Goal: Transaction & Acquisition: Purchase product/service

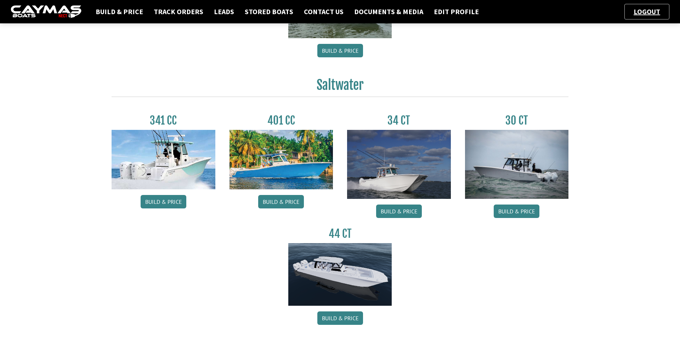
scroll to position [280, 0]
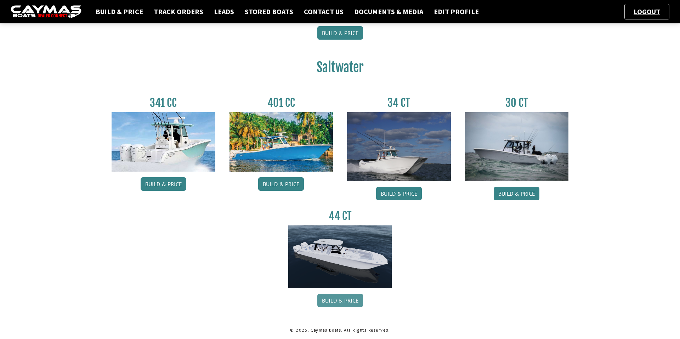
click at [332, 296] on link "Build & Price" at bounding box center [340, 300] width 46 height 13
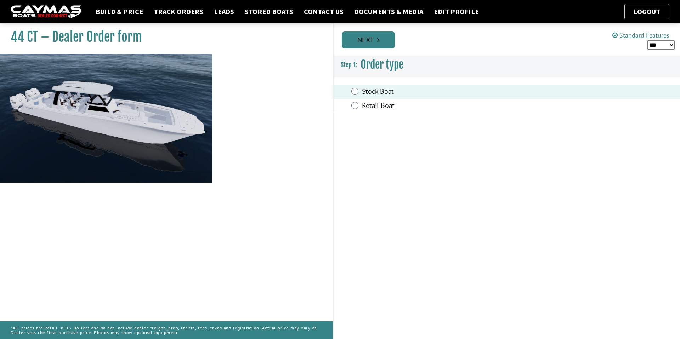
click at [372, 47] on link "Next" at bounding box center [368, 40] width 53 height 17
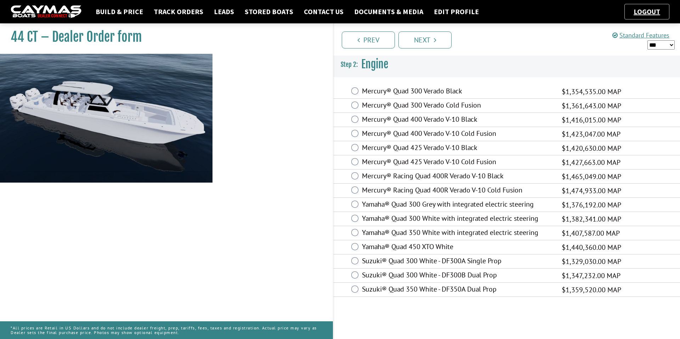
click at [367, 161] on label "Mercury® Quad 425 Verado V-10 Cold Fusion" at bounding box center [457, 163] width 191 height 10
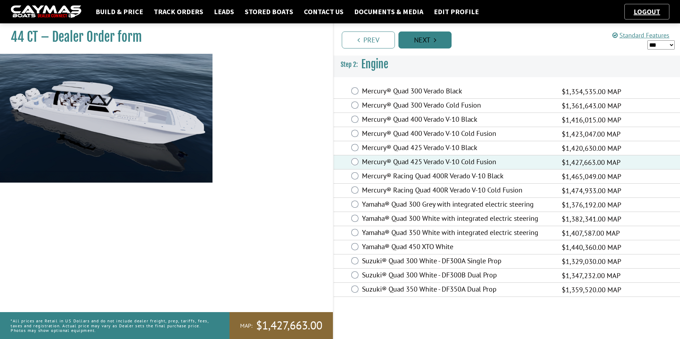
click at [438, 40] on link "Next" at bounding box center [424, 40] width 53 height 17
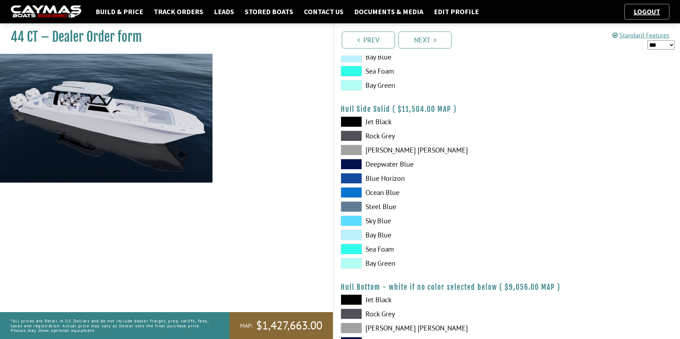
scroll to position [311, 0]
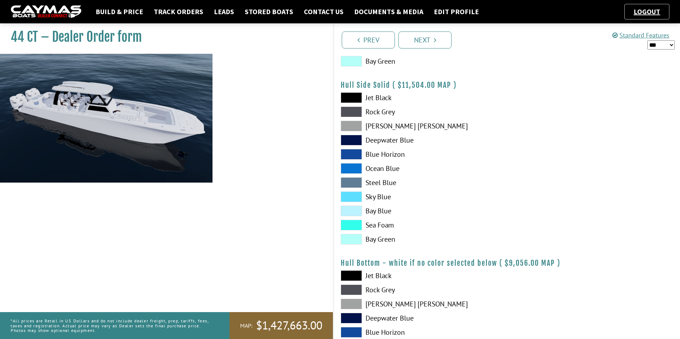
click at [212, 6] on nav "Build & Price Track Orders Leads Stored Boats Contact Us Documents & Media Edit…" at bounding box center [340, 12] width 658 height 16
click at [217, 9] on link "Leads" at bounding box center [223, 11] width 27 height 9
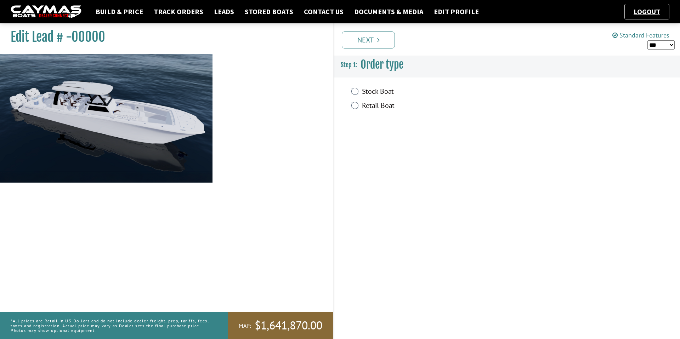
click at [366, 103] on label "Retail Boat" at bounding box center [457, 106] width 191 height 10
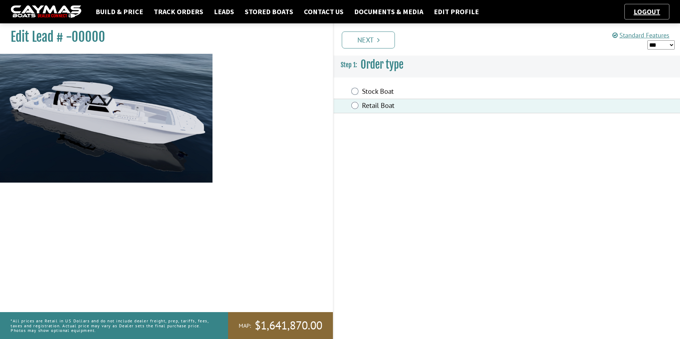
click at [374, 49] on div "Prev Next" at bounding box center [506, 39] width 347 height 32
click at [377, 43] on icon "Pagination" at bounding box center [378, 39] width 2 height 7
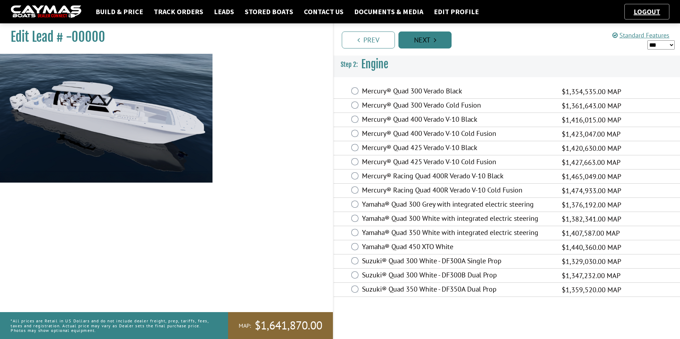
click at [417, 43] on link "Next" at bounding box center [424, 40] width 53 height 17
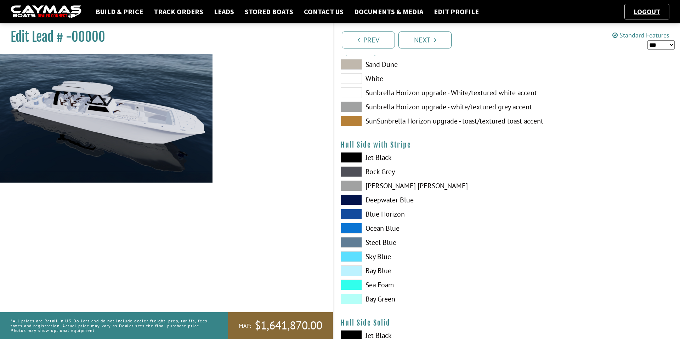
scroll to position [64, 0]
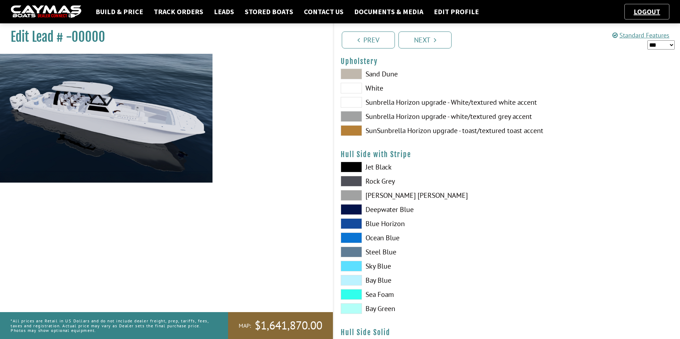
click at [346, 194] on span at bounding box center [350, 195] width 21 height 11
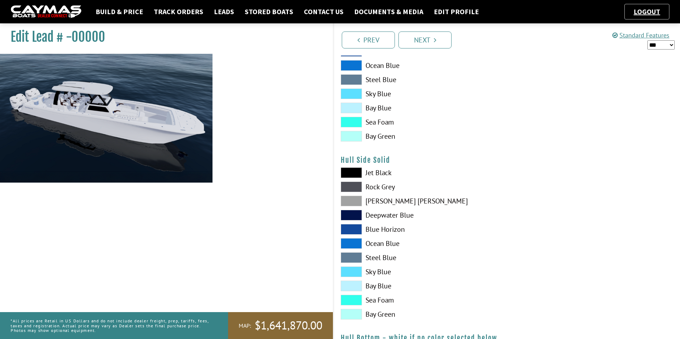
scroll to position [263, 0]
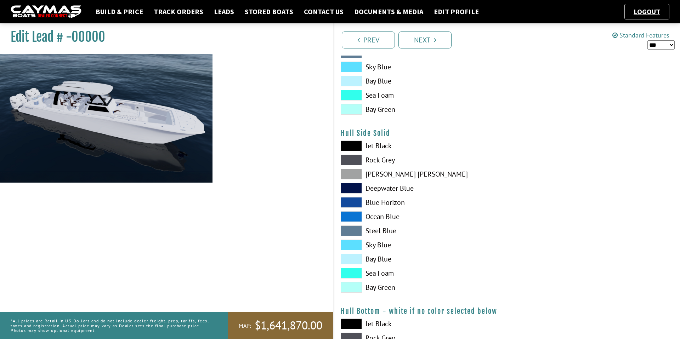
click at [354, 170] on span at bounding box center [350, 174] width 21 height 11
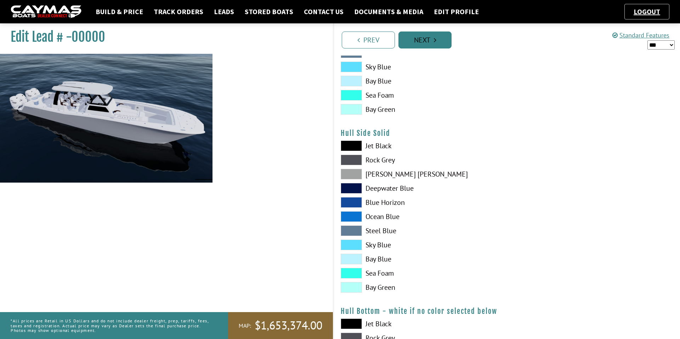
click at [418, 37] on link "Next" at bounding box center [424, 40] width 53 height 17
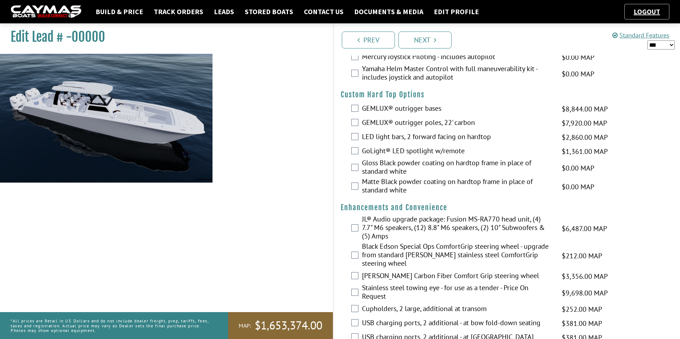
scroll to position [0, 0]
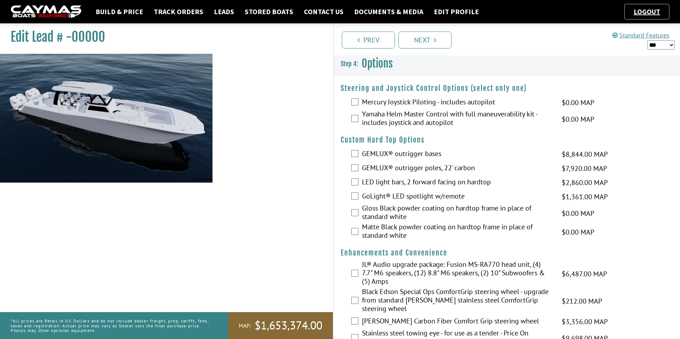
click at [393, 151] on label "GEMLUX® outrigger bases" at bounding box center [457, 154] width 191 height 10
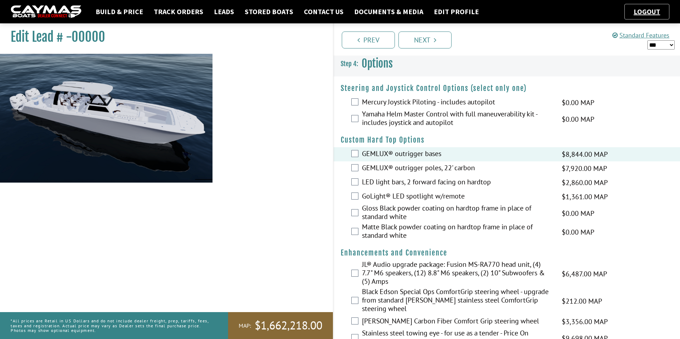
click at [388, 168] on label "GEMLUX® outrigger poles, 22' carbon" at bounding box center [457, 169] width 191 height 10
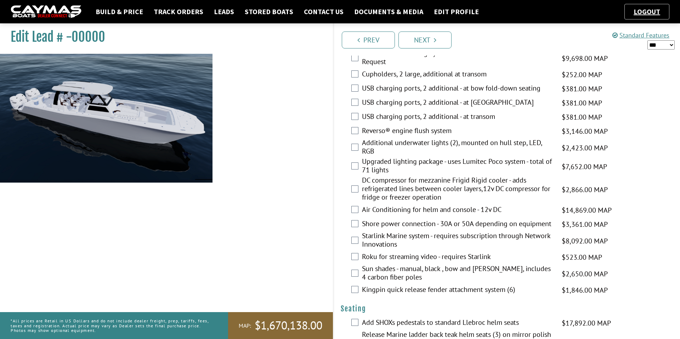
scroll to position [285, 0]
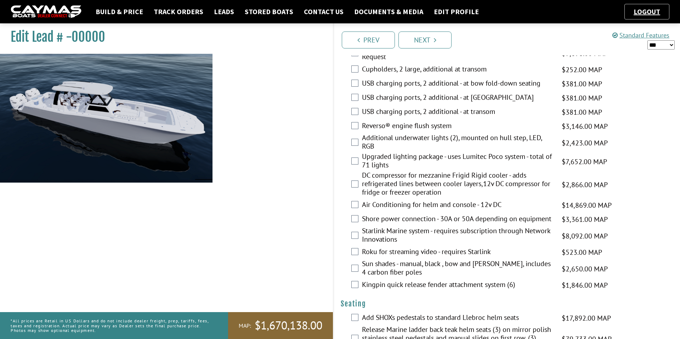
click at [370, 248] on label "Roku for streaming video - requires Starlink" at bounding box center [457, 252] width 191 height 10
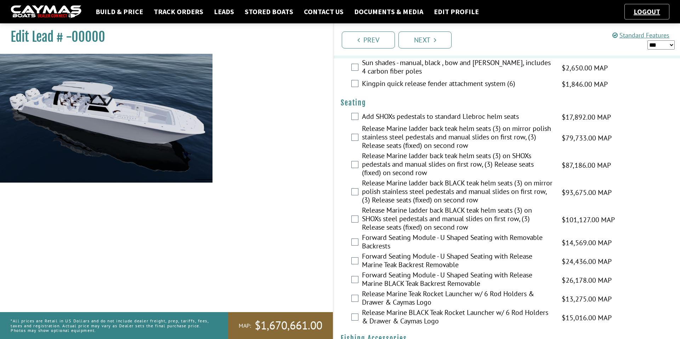
scroll to position [486, 0]
click at [656, 46] on select "*** ****** ******" at bounding box center [660, 44] width 27 height 9
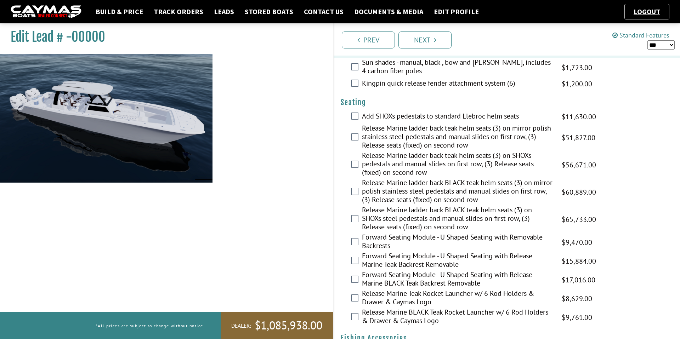
click at [657, 47] on select "*** ****** ******" at bounding box center [660, 44] width 27 height 9
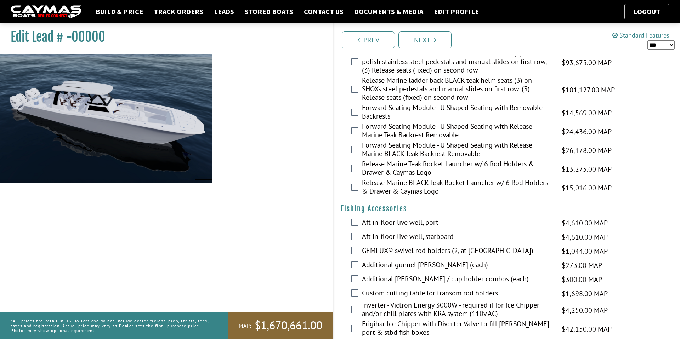
scroll to position [620, 0]
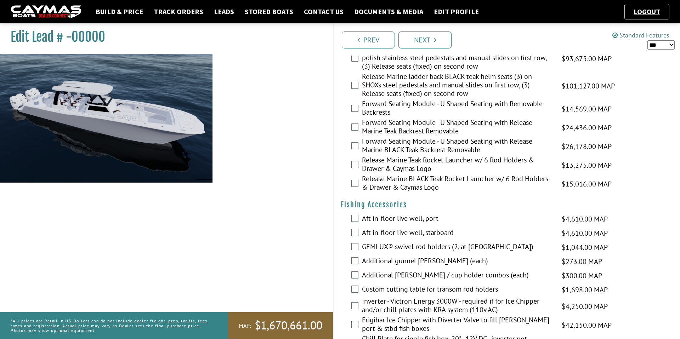
click at [662, 45] on select "*** ****** ******" at bounding box center [660, 44] width 27 height 9
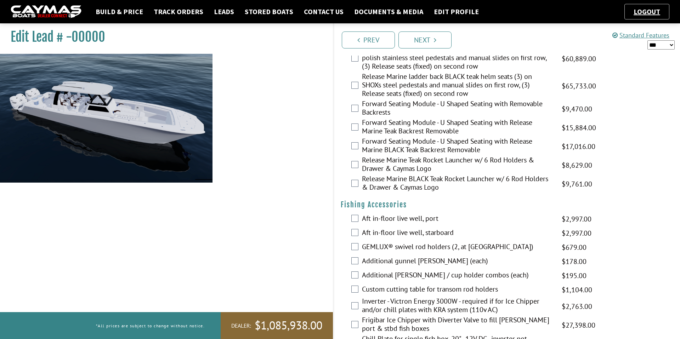
click at [663, 47] on select "*** ****** ******" at bounding box center [660, 44] width 27 height 9
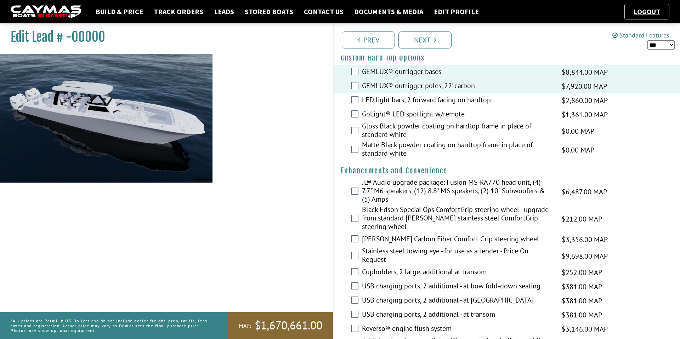
scroll to position [98, 0]
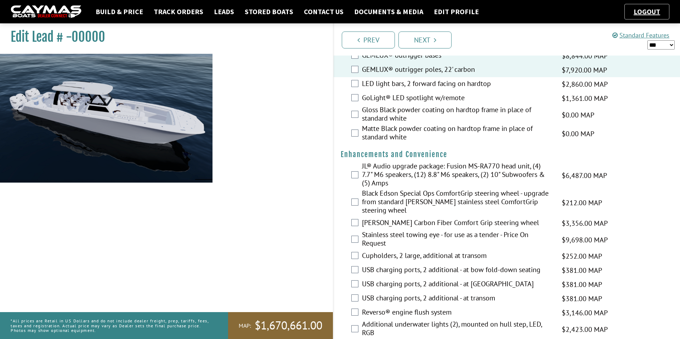
click at [380, 198] on label "Black Edson Special Ops ComfortGrip steering wheel - upgrade from standard [PER…" at bounding box center [457, 202] width 191 height 27
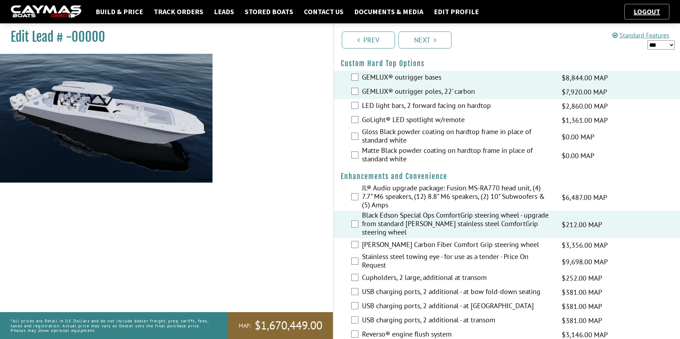
scroll to position [0, 0]
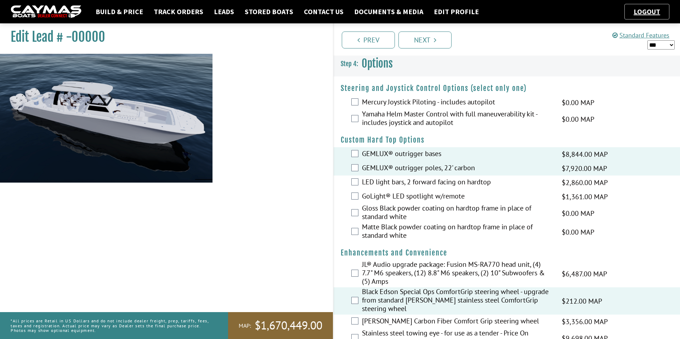
drag, startPoint x: 365, startPoint y: 194, endPoint x: 373, endPoint y: 187, distance: 10.8
click at [368, 192] on label "GoLight® LED spotlight w/remote" at bounding box center [457, 197] width 191 height 10
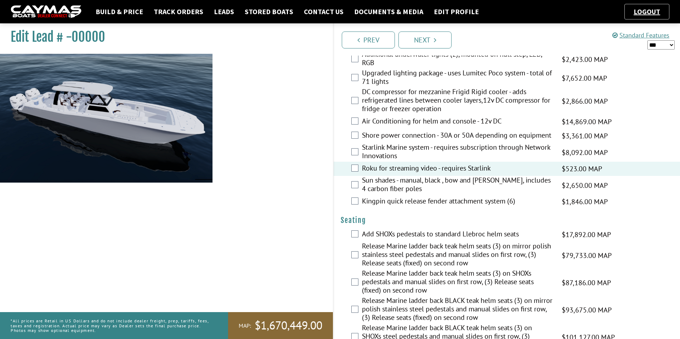
scroll to position [352, 0]
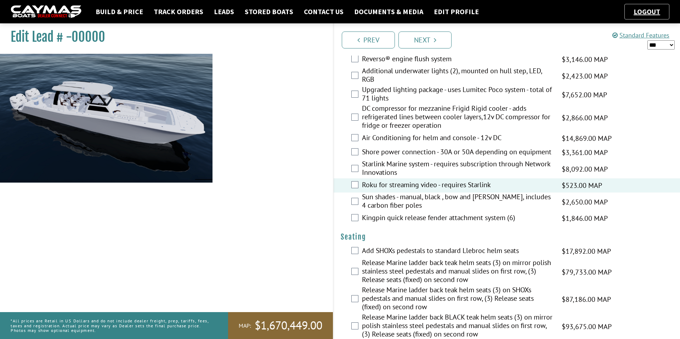
click at [377, 136] on label "Air Conditioning for helm and console - 12v DC" at bounding box center [457, 138] width 191 height 10
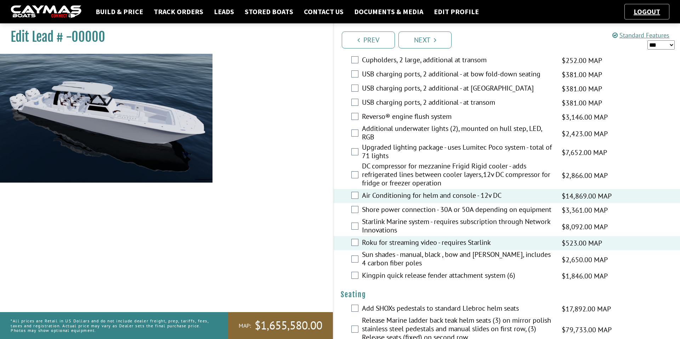
scroll to position [291, 0]
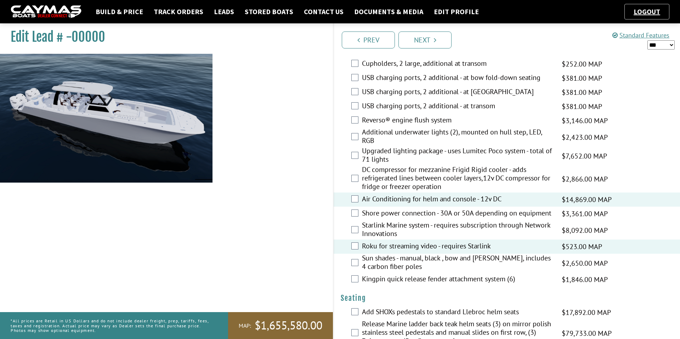
click at [659, 48] on select "*** ****** ******" at bounding box center [660, 44] width 27 height 9
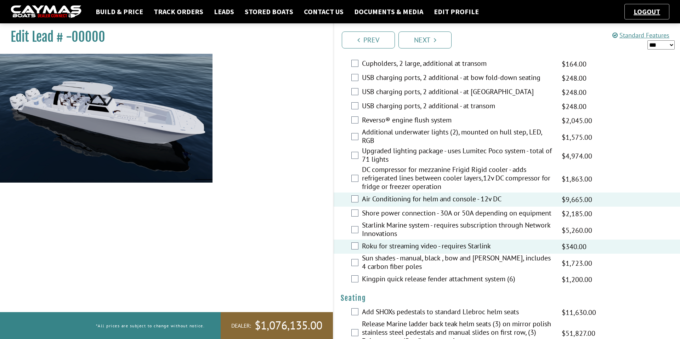
click at [659, 45] on select "*** ****** ******" at bounding box center [660, 44] width 27 height 9
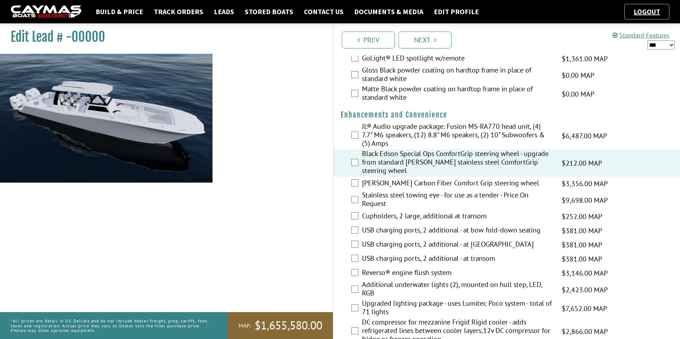
scroll to position [0, 0]
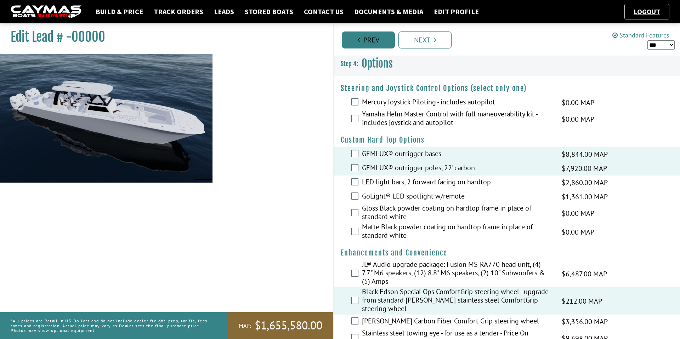
click at [383, 39] on link "Prev" at bounding box center [368, 40] width 53 height 17
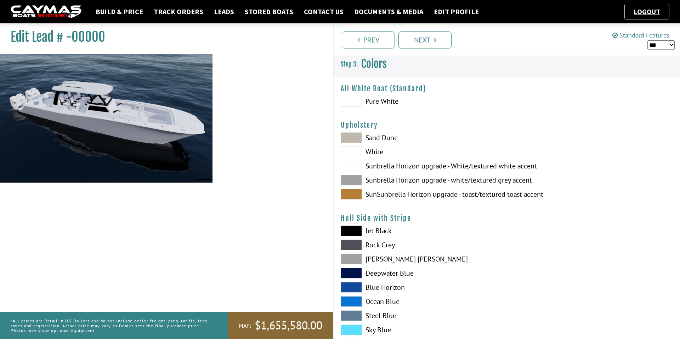
click at [349, 261] on span at bounding box center [350, 259] width 21 height 11
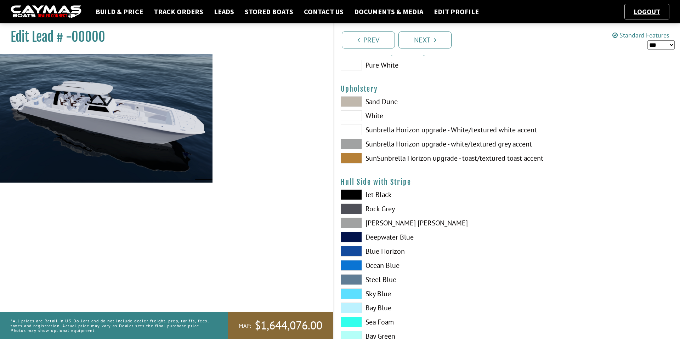
scroll to position [42, 0]
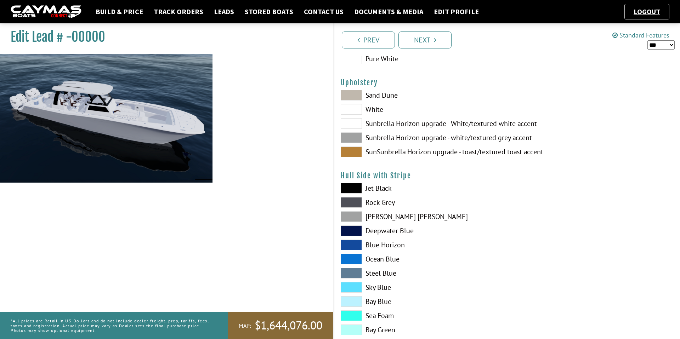
click at [357, 210] on div "Jet Black Rock Grey Dove Gray Deepwater Blue Blue Horizon Ocean Blue" at bounding box center [419, 261] width 173 height 156
click at [355, 213] on span at bounding box center [350, 216] width 21 height 11
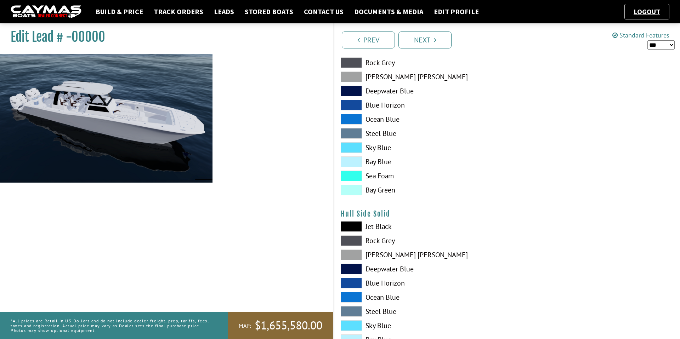
scroll to position [198, 0]
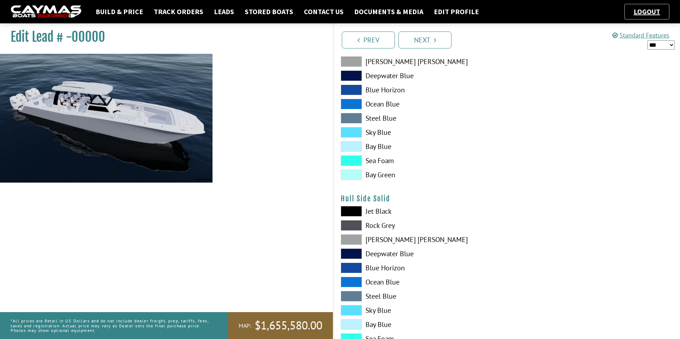
click at [349, 237] on span at bounding box center [350, 239] width 21 height 11
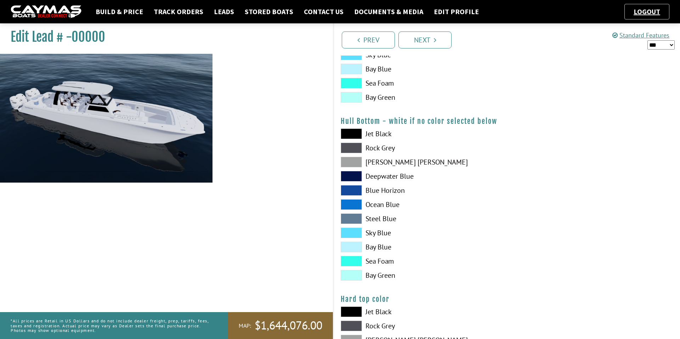
scroll to position [459, 0]
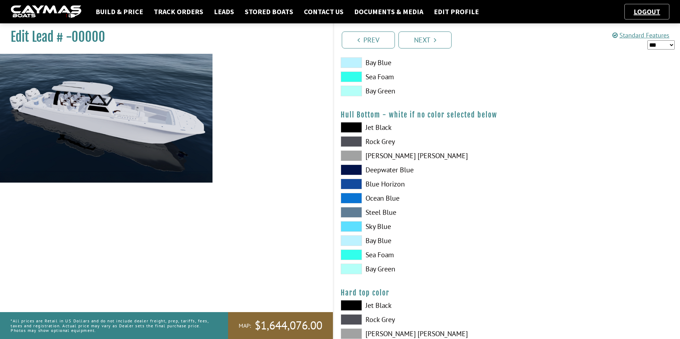
click at [348, 154] on span at bounding box center [350, 155] width 21 height 11
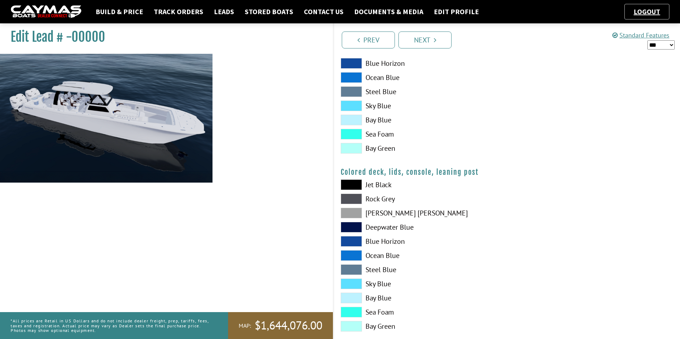
scroll to position [771, 0]
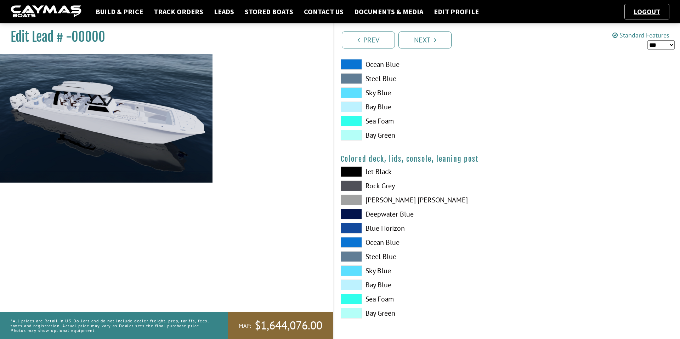
click at [660, 43] on select "*** ****** ******" at bounding box center [660, 44] width 27 height 9
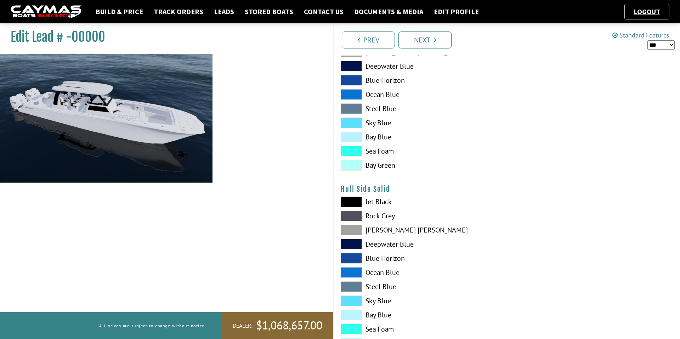
scroll to position [0, 0]
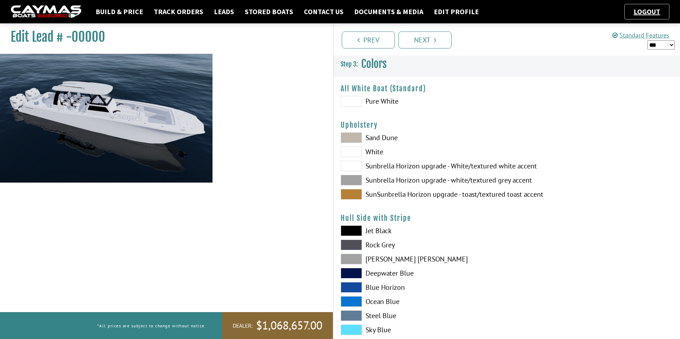
click at [662, 45] on select "*** ****** ******" at bounding box center [660, 44] width 27 height 9
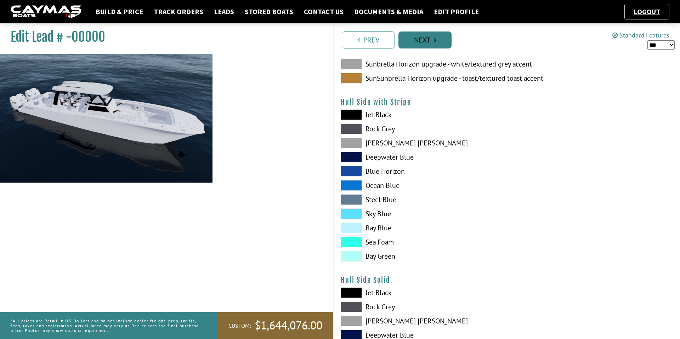
click at [435, 46] on link "Next" at bounding box center [424, 40] width 53 height 17
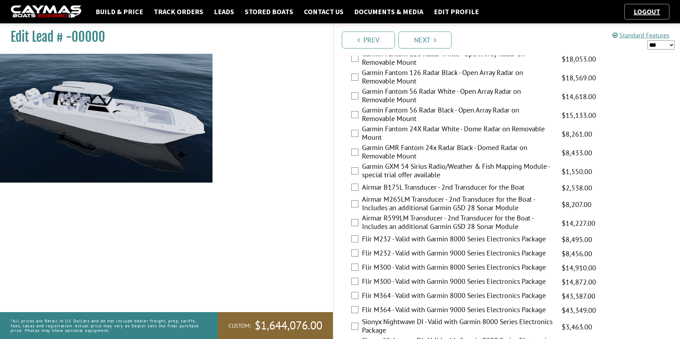
scroll to position [1270, 0]
click at [385, 234] on label "Flir M232 - Valid with Garmin 8000 Series Electronics Package" at bounding box center [457, 239] width 191 height 10
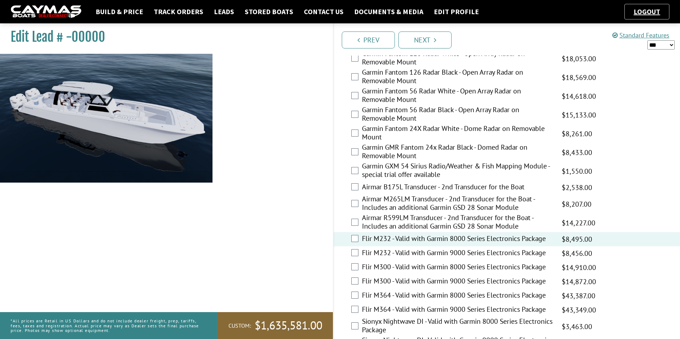
click at [382, 251] on label "Flir M232 - Valid with Garmin 9000 Series Electronics Package" at bounding box center [457, 253] width 191 height 10
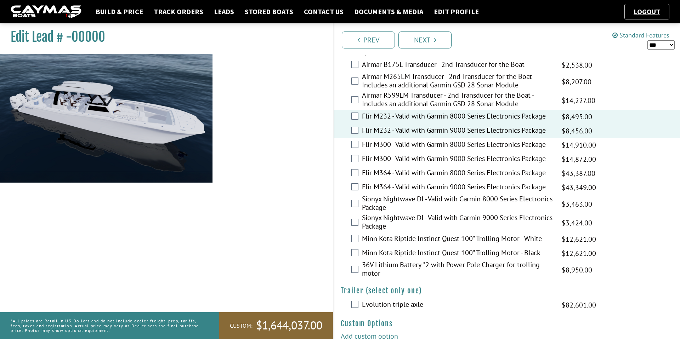
scroll to position [1397, 0]
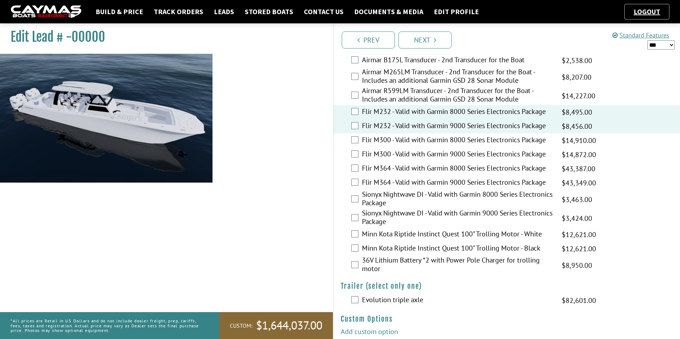
click at [356, 327] on link "Add custom option" at bounding box center [368, 331] width 57 height 9
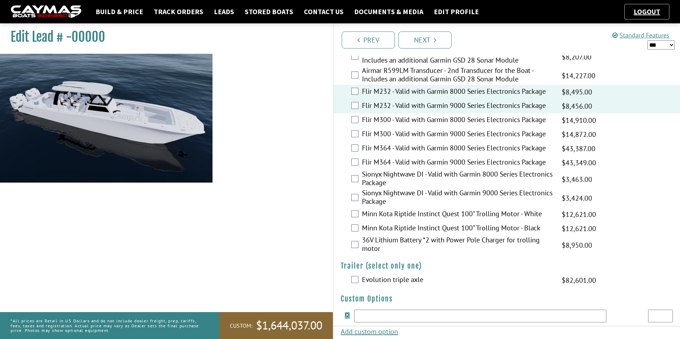
click at [317, 230] on div "Edit Lead # -00000" at bounding box center [163, 189] width 340 height 339
click at [328, 223] on div "Edit Lead # -00000" at bounding box center [163, 189] width 340 height 339
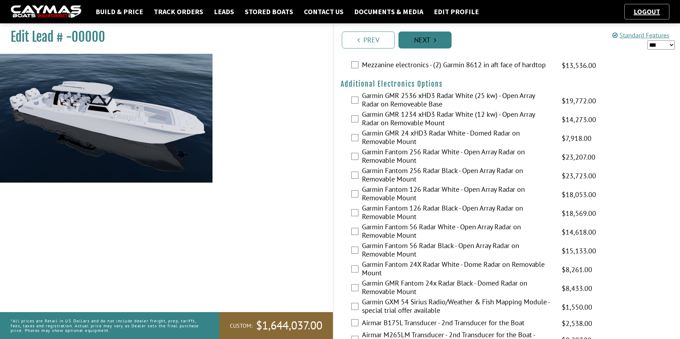
click at [436, 38] on icon "Pagination" at bounding box center [435, 39] width 2 height 7
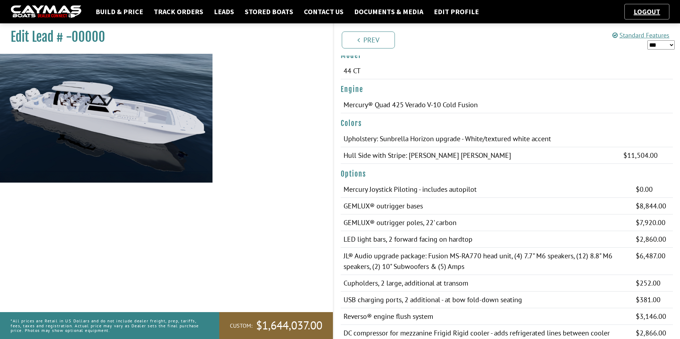
scroll to position [0, 0]
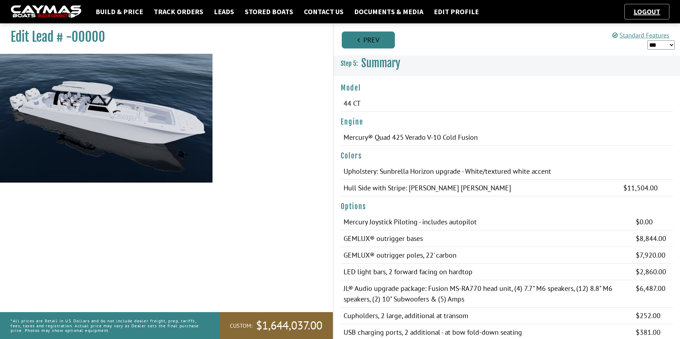
click at [361, 44] on link "Prev" at bounding box center [368, 40] width 53 height 17
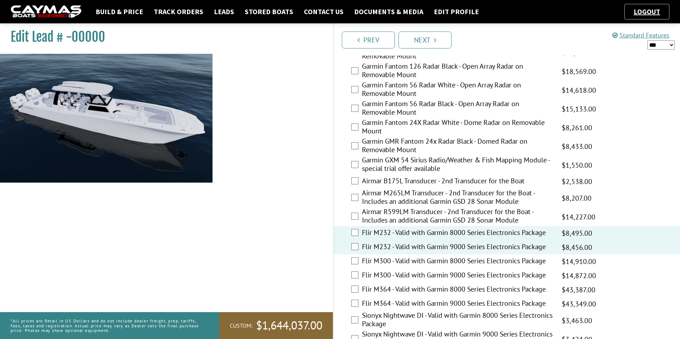
scroll to position [1417, 0]
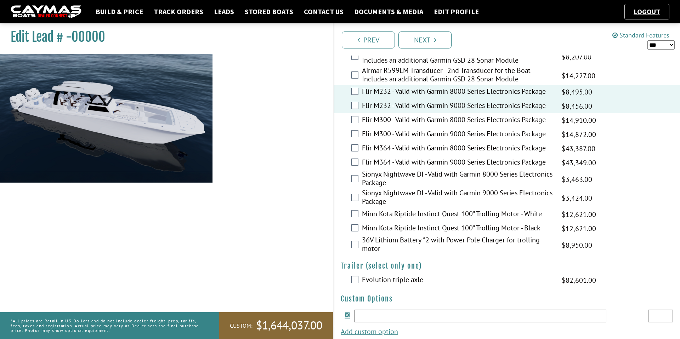
click at [351, 85] on div "Flir M232 - Valid with Garmin 8000 Series Electronics Package $8,495.00 MAP $5,…" at bounding box center [506, 92] width 346 height 14
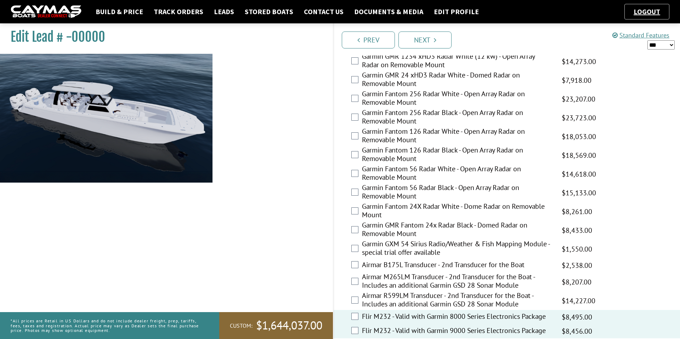
scroll to position [1189, 0]
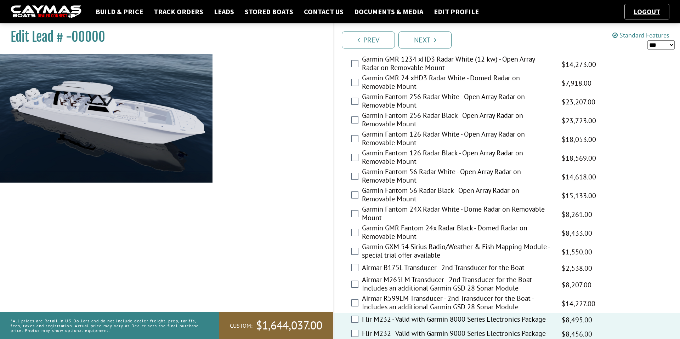
click at [362, 263] on label "Airmar B175L Transducer - 2nd Transducer for the Boat" at bounding box center [457, 268] width 191 height 10
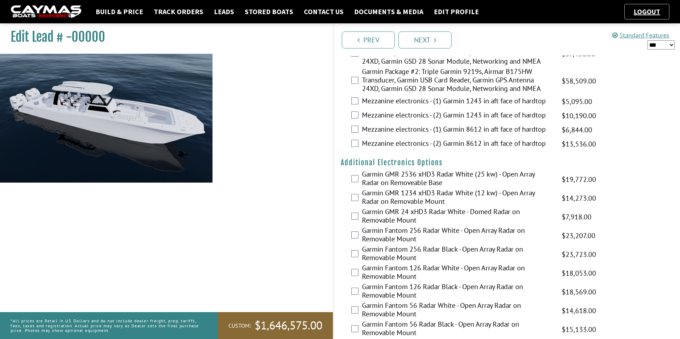
scroll to position [1046, 0]
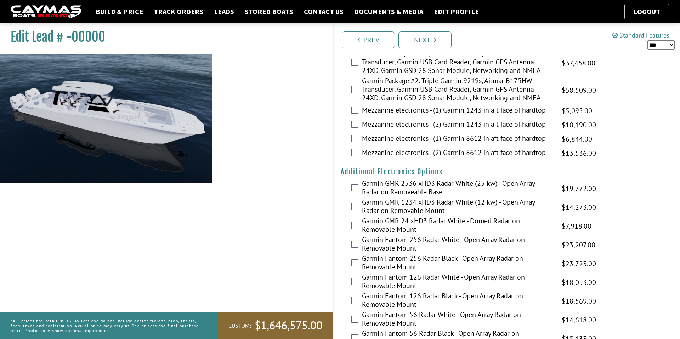
click at [366, 106] on label "Mezzanine electronics - (1) Garmin 1243 in aft face of hardtop" at bounding box center [457, 111] width 191 height 10
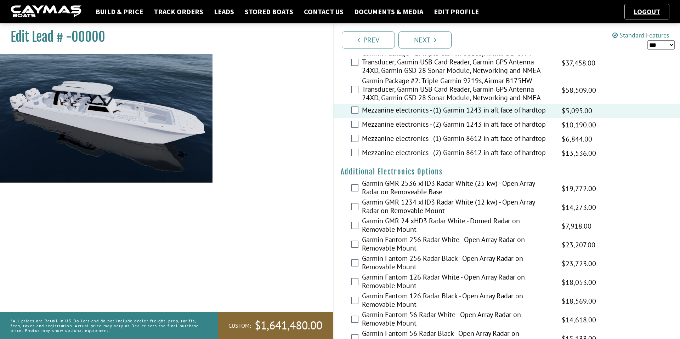
click at [371, 124] on label "Mezzanine electronics - (2) Garmin 1243 in aft face of hardtop" at bounding box center [457, 125] width 191 height 10
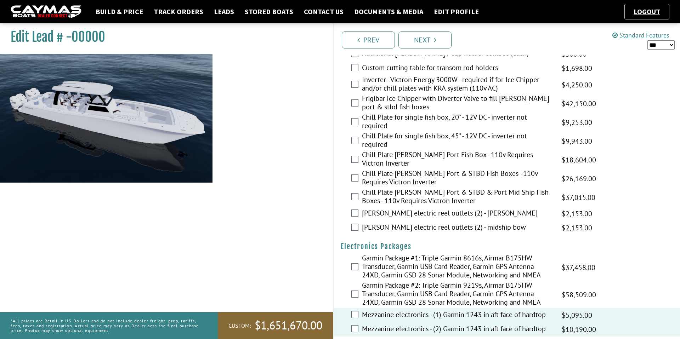
scroll to position [843, 0]
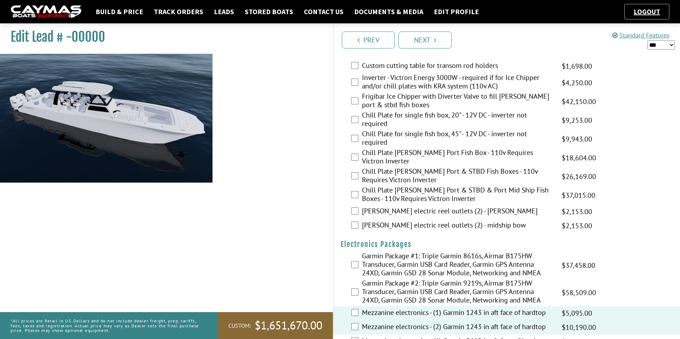
click at [369, 193] on label "Chill Plate [PERSON_NAME] Port & STBD & Port Mid Ship Fish Boxes - 110v Require…" at bounding box center [457, 195] width 191 height 19
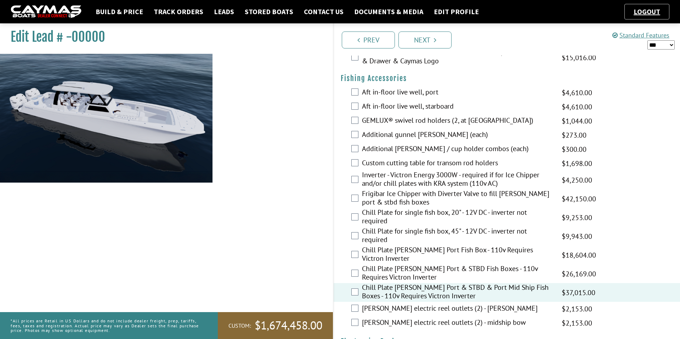
scroll to position [747, 0]
click at [354, 315] on div "[PERSON_NAME] electric reel outlets (2) - midship bow $2,153.00 MAP $1,400.00 $…" at bounding box center [506, 322] width 346 height 14
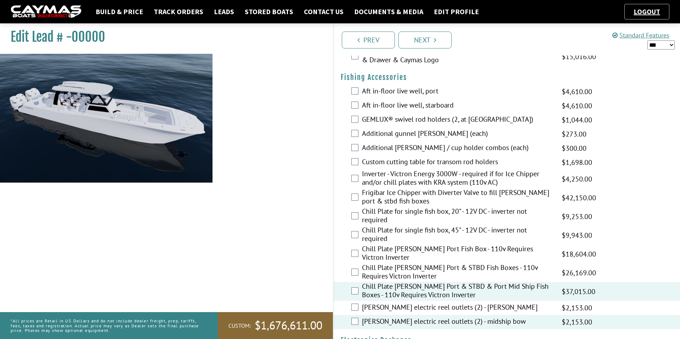
click at [351, 295] on div "Chill Plate [PERSON_NAME] Port & STBD & Port Mid Ship Fish Boxes - 110v Require…" at bounding box center [506, 291] width 346 height 19
click at [352, 301] on div "[PERSON_NAME] electric reel outlets (2) - [PERSON_NAME] $2,153.00 MAP $1,400.00…" at bounding box center [506, 308] width 346 height 14
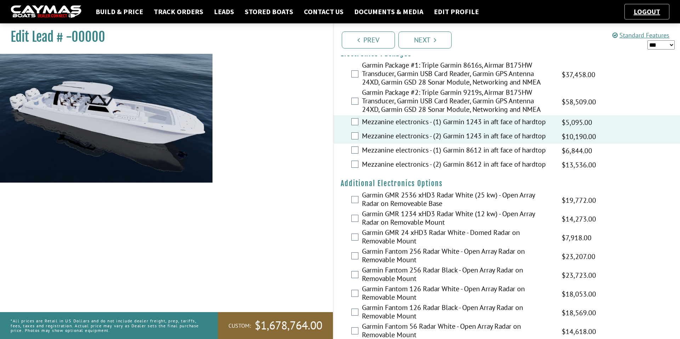
scroll to position [1037, 0]
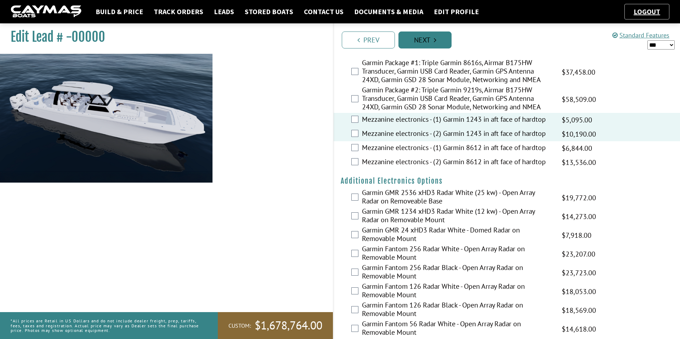
click at [419, 45] on link "Next" at bounding box center [424, 40] width 53 height 17
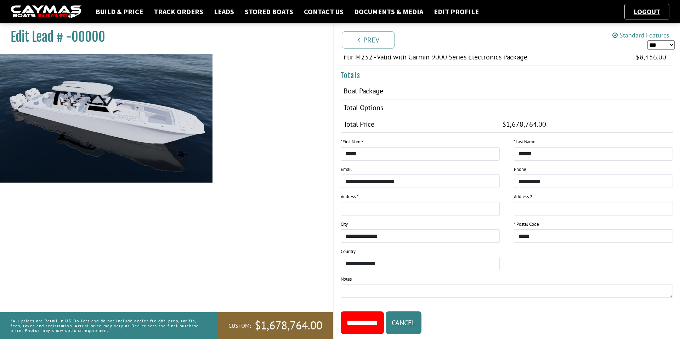
scroll to position [683, 0]
click at [654, 42] on select "*** ****** ******" at bounding box center [660, 44] width 27 height 9
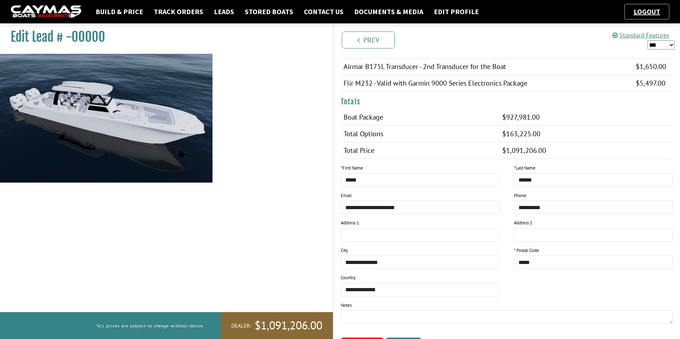
scroll to position [692, 0]
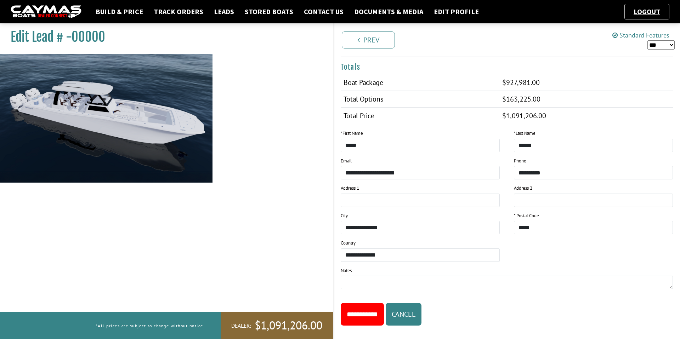
click at [663, 49] on select "*** ****** ******" at bounding box center [660, 44] width 27 height 9
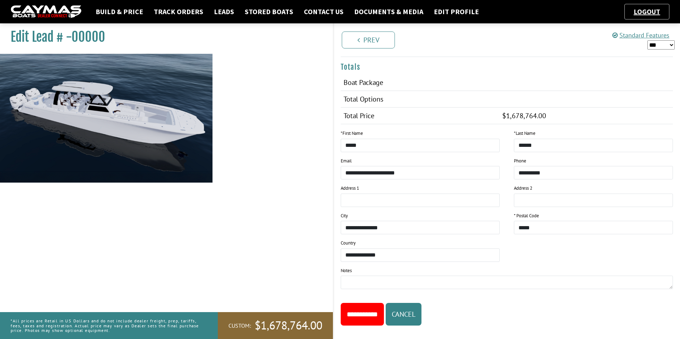
click at [662, 43] on select "*** ****** ******" at bounding box center [660, 44] width 27 height 9
select select "*"
